Goal: Task Accomplishment & Management: Use online tool/utility

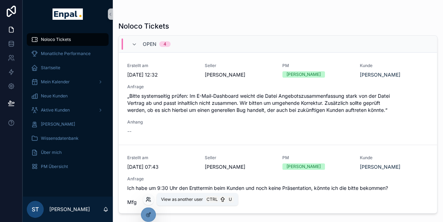
click at [146, 197] on icon at bounding box center [149, 199] width 6 height 6
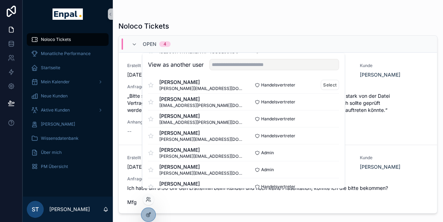
scroll to position [57, 0]
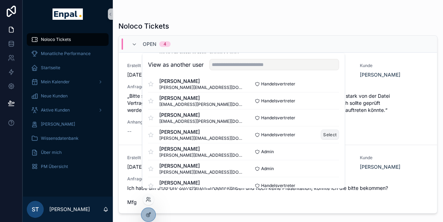
click at [321, 138] on button "Select" at bounding box center [330, 134] width 18 height 10
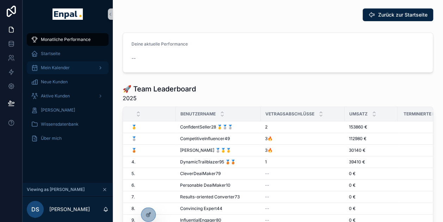
click at [59, 69] on span "Mein Kalender" at bounding box center [55, 68] width 29 height 6
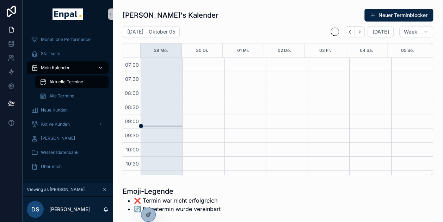
scroll to position [197, 0]
click at [58, 94] on span "Alle Termine" at bounding box center [61, 96] width 25 height 6
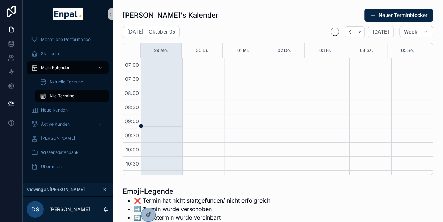
scroll to position [197, 0]
click at [70, 83] on span "Aktuelle Termine" at bounding box center [66, 82] width 34 height 6
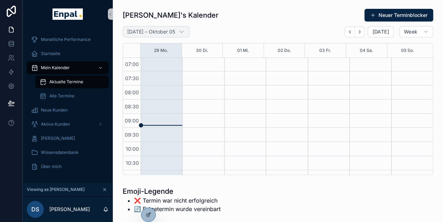
click at [175, 32] on h2 "[DATE] – Oktober 05" at bounding box center [151, 31] width 48 height 7
select select "****"
select select "*"
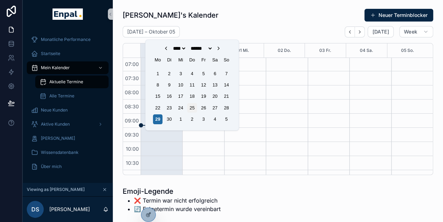
click at [191, 109] on div "25" at bounding box center [192, 108] width 10 height 10
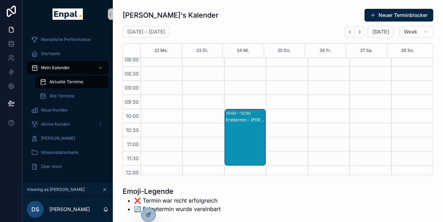
scroll to position [33, 0]
click at [160, 31] on h2 "[DATE] – [DATE]" at bounding box center [146, 31] width 38 height 7
select select "****"
select select "*"
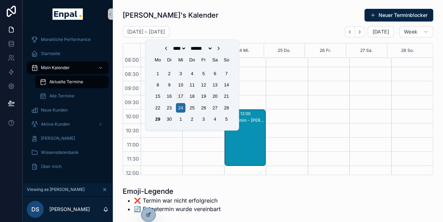
click at [177, 94] on div "17" at bounding box center [181, 96] width 10 height 10
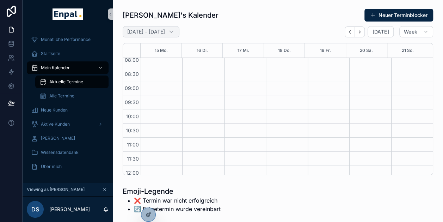
click at [165, 34] on h2 "[DATE] – [DATE]" at bounding box center [146, 31] width 38 height 7
select select "****"
select select "*"
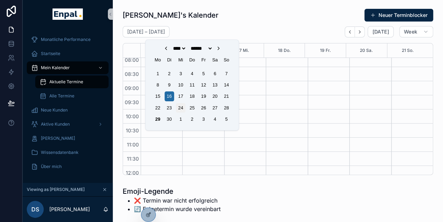
click at [181, 107] on div "24" at bounding box center [181, 108] width 10 height 10
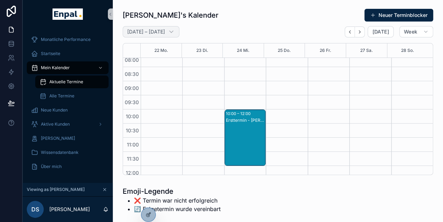
click at [165, 32] on h2 "[DATE] – [DATE]" at bounding box center [146, 31] width 38 height 7
select select "****"
select select "*"
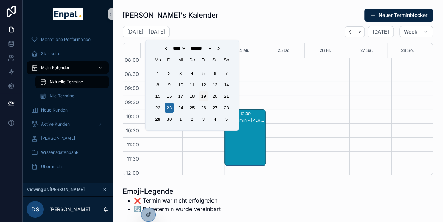
click at [205, 97] on div "19" at bounding box center [204, 96] width 10 height 10
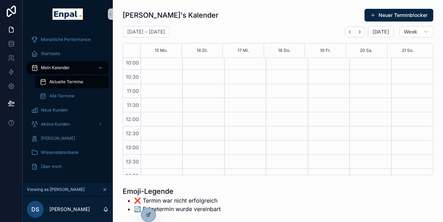
scroll to position [86, 0]
click at [101, 66] on icon "scrollable content" at bounding box center [100, 67] width 5 height 5
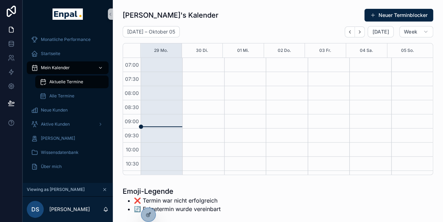
scroll to position [197, 0]
click at [239, 13] on div "[PERSON_NAME]'s Kalender Neuer Terminblocker" at bounding box center [278, 14] width 311 height 13
